Goal: Complete application form

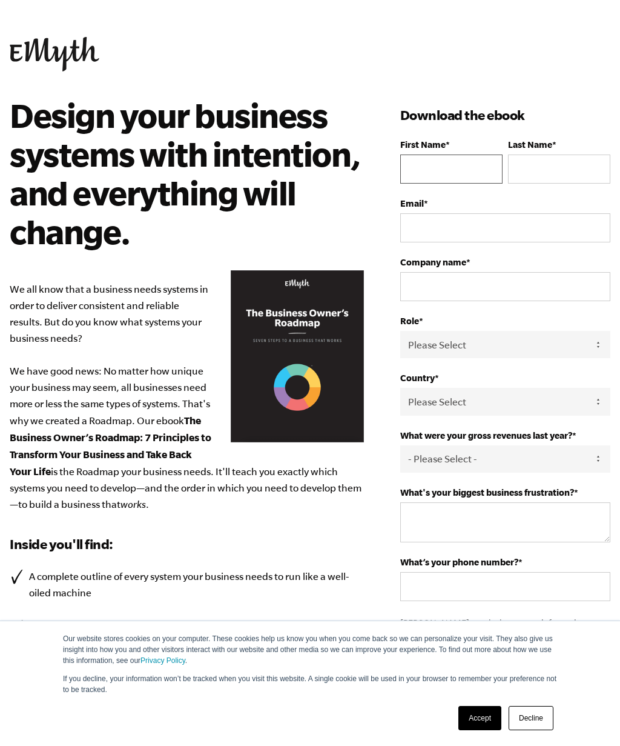
click at [426, 165] on input "First Name *" at bounding box center [451, 168] width 102 height 29
type input "[PERSON_NAME][EMAIL_ADDRESS][PERSON_NAME][DOMAIN_NAME]"
type input "[PERSON_NAME]"
type input "4806525931"
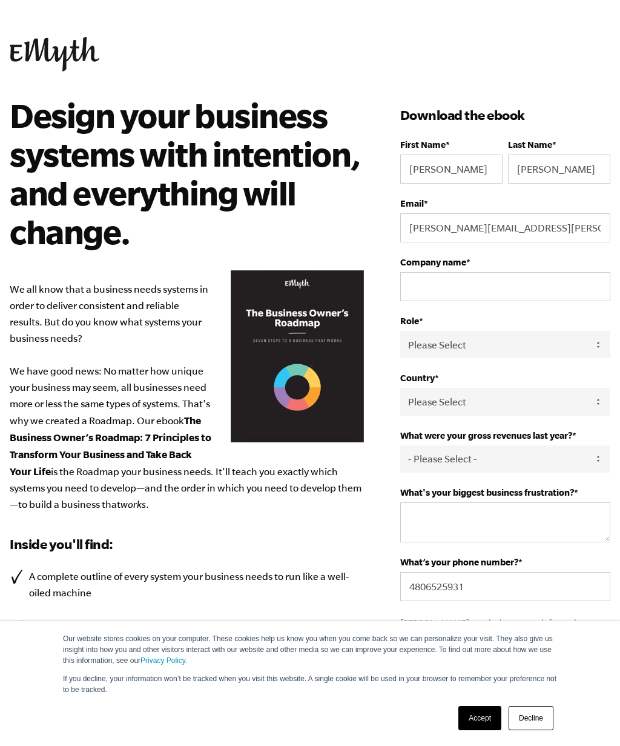
select select
click at [462, 293] on input "Company name *" at bounding box center [505, 286] width 210 height 29
type input "Araktek"
click at [476, 344] on select "Please Select Owner Partner / Co-Owner Executive Employee / Other" at bounding box center [505, 344] width 210 height 27
select select "Owner"
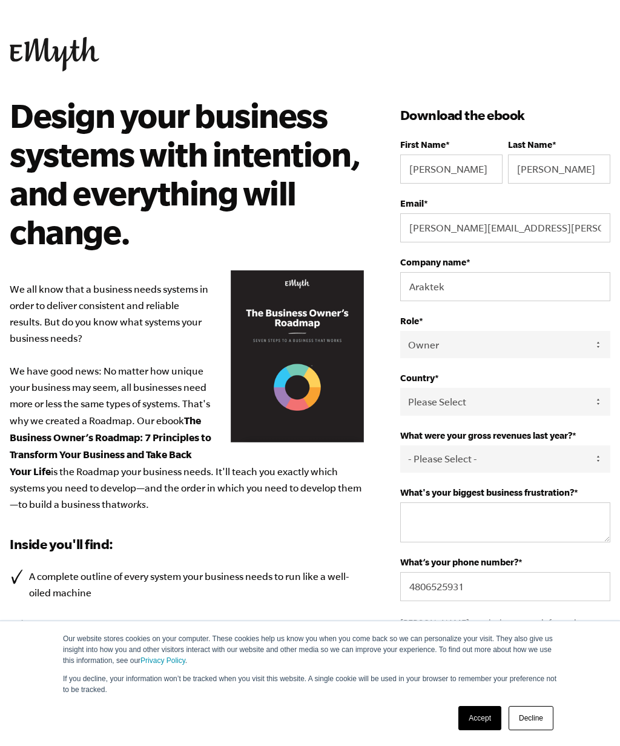
click at [485, 406] on select "Please Select [GEOGRAPHIC_DATA] [GEOGRAPHIC_DATA] [GEOGRAPHIC_DATA] [GEOGRAPHIC…" at bounding box center [505, 401] width 210 height 27
select select "[GEOGRAPHIC_DATA]"
click at [482, 529] on textarea "What's your biggest business frustration? *" at bounding box center [505, 522] width 210 height 40
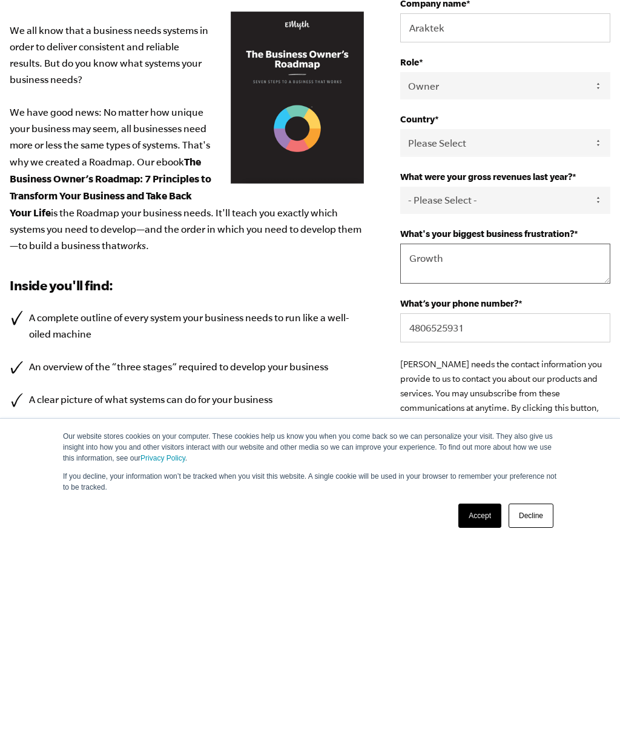
type textarea "Growth"
click at [481, 706] on link "Accept" at bounding box center [480, 718] width 43 height 24
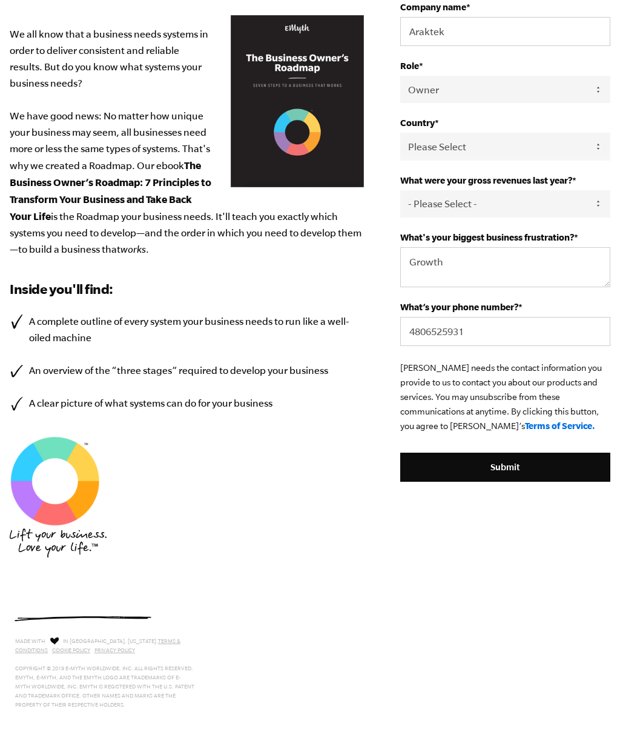
click at [507, 473] on input "Submit" at bounding box center [505, 467] width 210 height 29
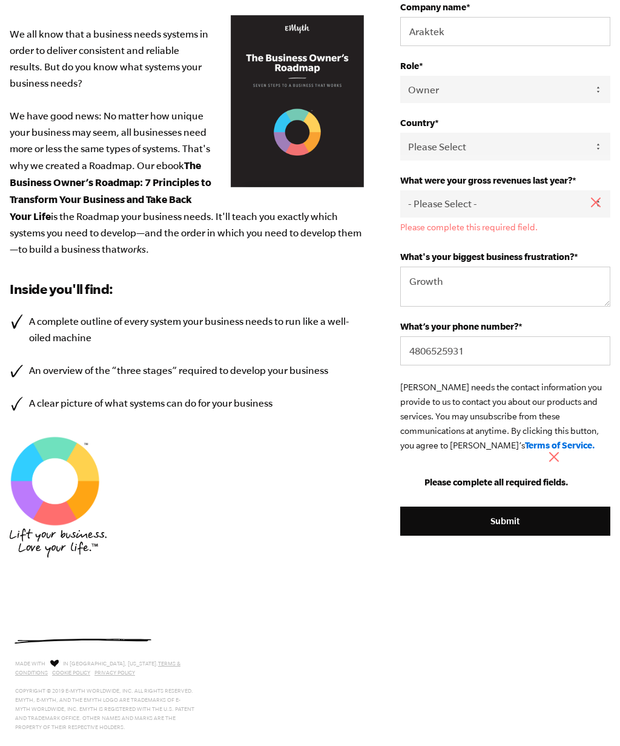
click at [492, 212] on select "- Please Select - 0-75K 76-150K 151-275K 276-500K 501-750K 751-1M 1-2.5M 2.5-5M…" at bounding box center [505, 203] width 210 height 27
select select "151-275K"
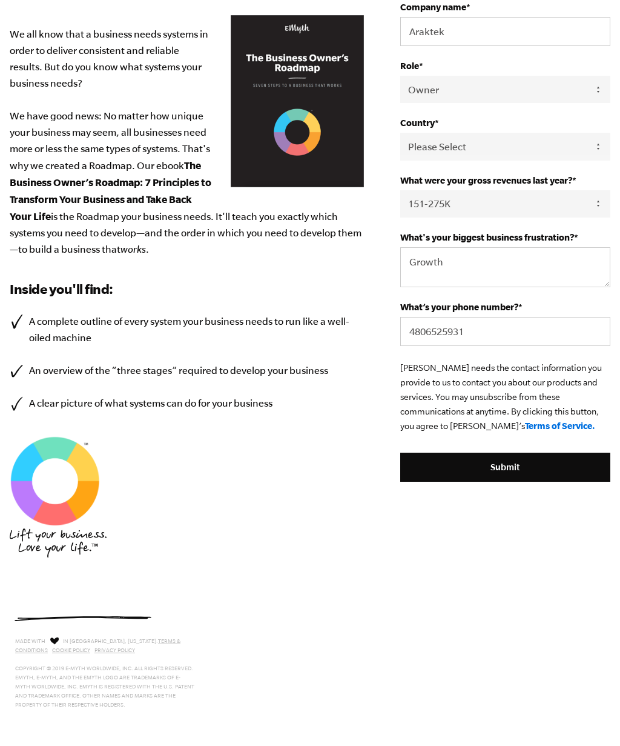
click at [524, 477] on input "Submit" at bounding box center [505, 467] width 210 height 29
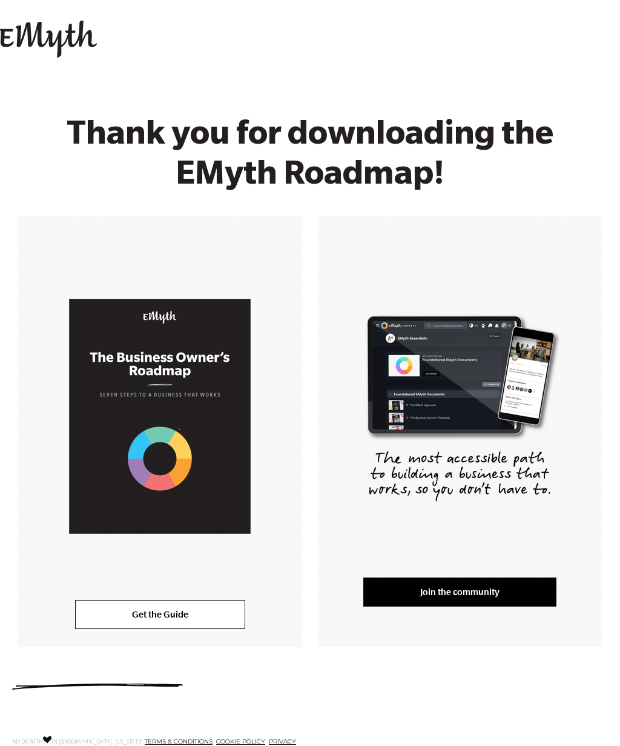
click at [139, 610] on link "Get the Guide" at bounding box center [160, 614] width 170 height 29
